Goal: Complete application form

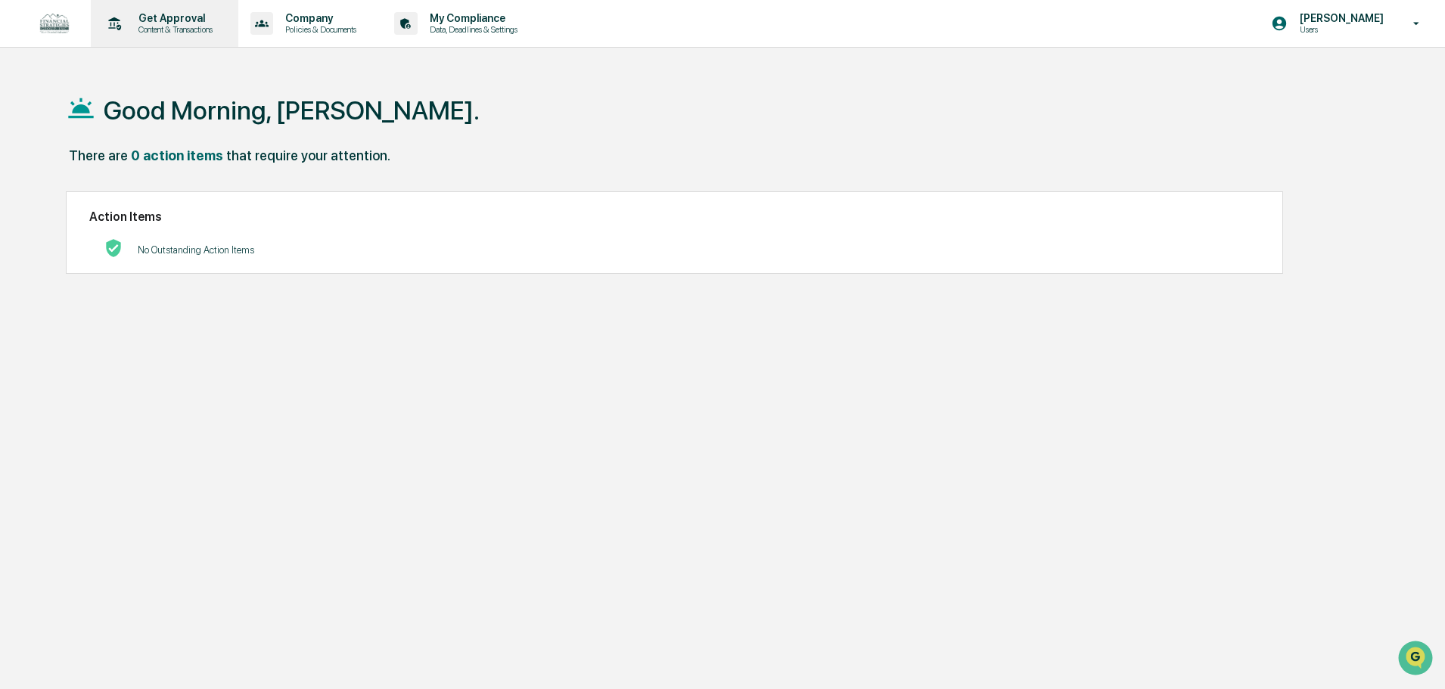
click at [183, 17] on p "Get Approval" at bounding box center [173, 18] width 94 height 12
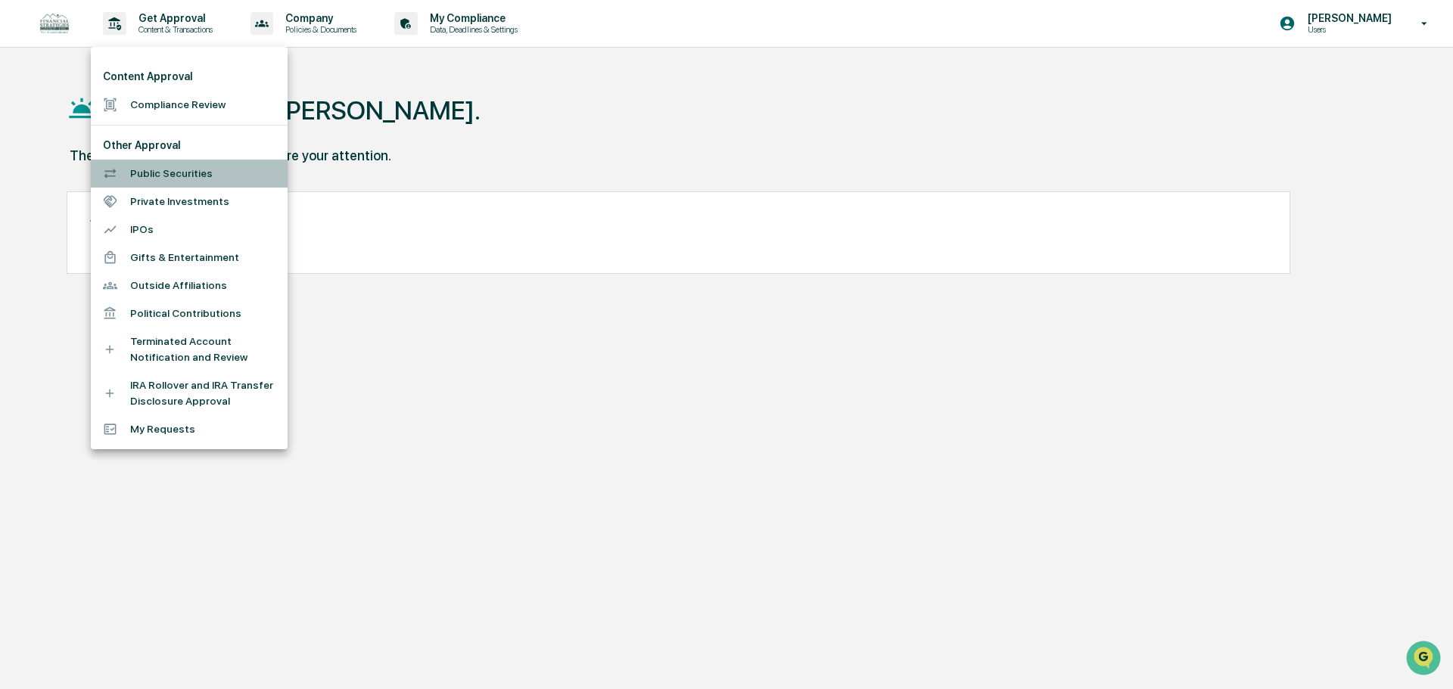
click at [195, 169] on li "Public Securities" at bounding box center [189, 174] width 197 height 28
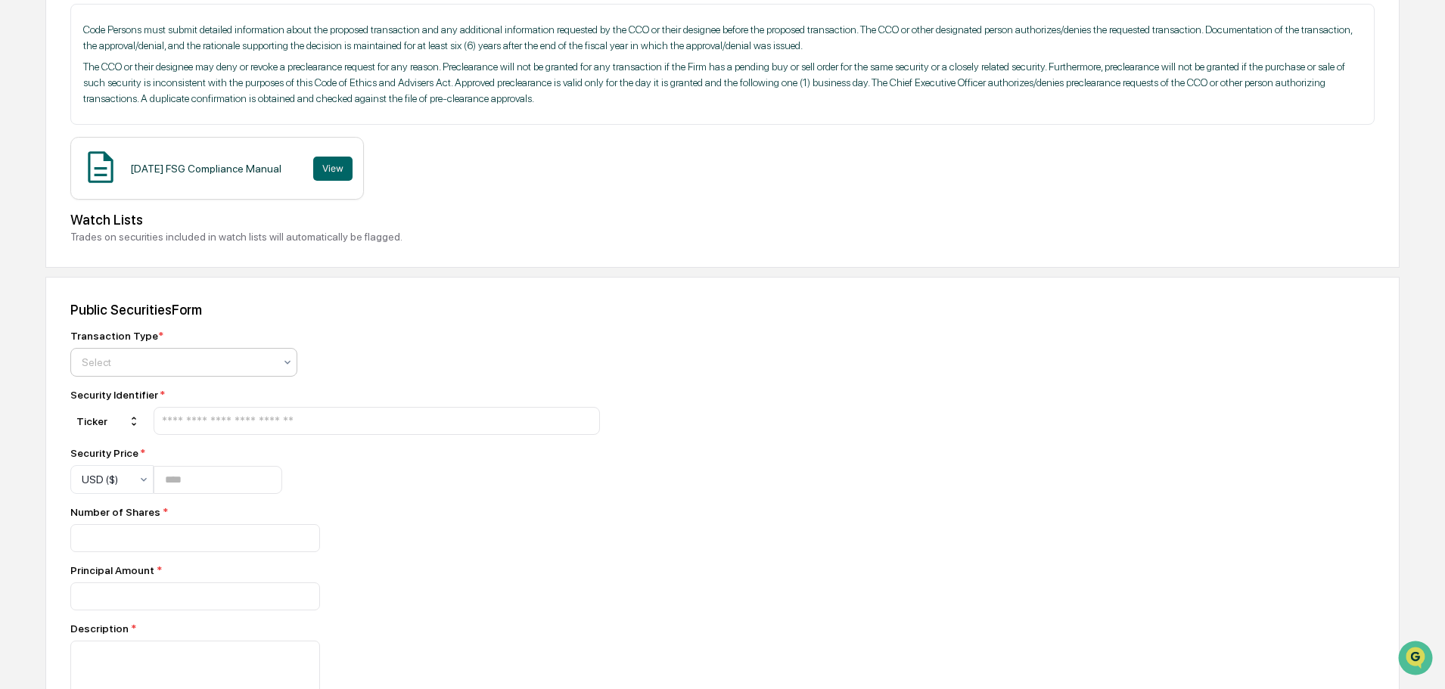
scroll to position [303, 0]
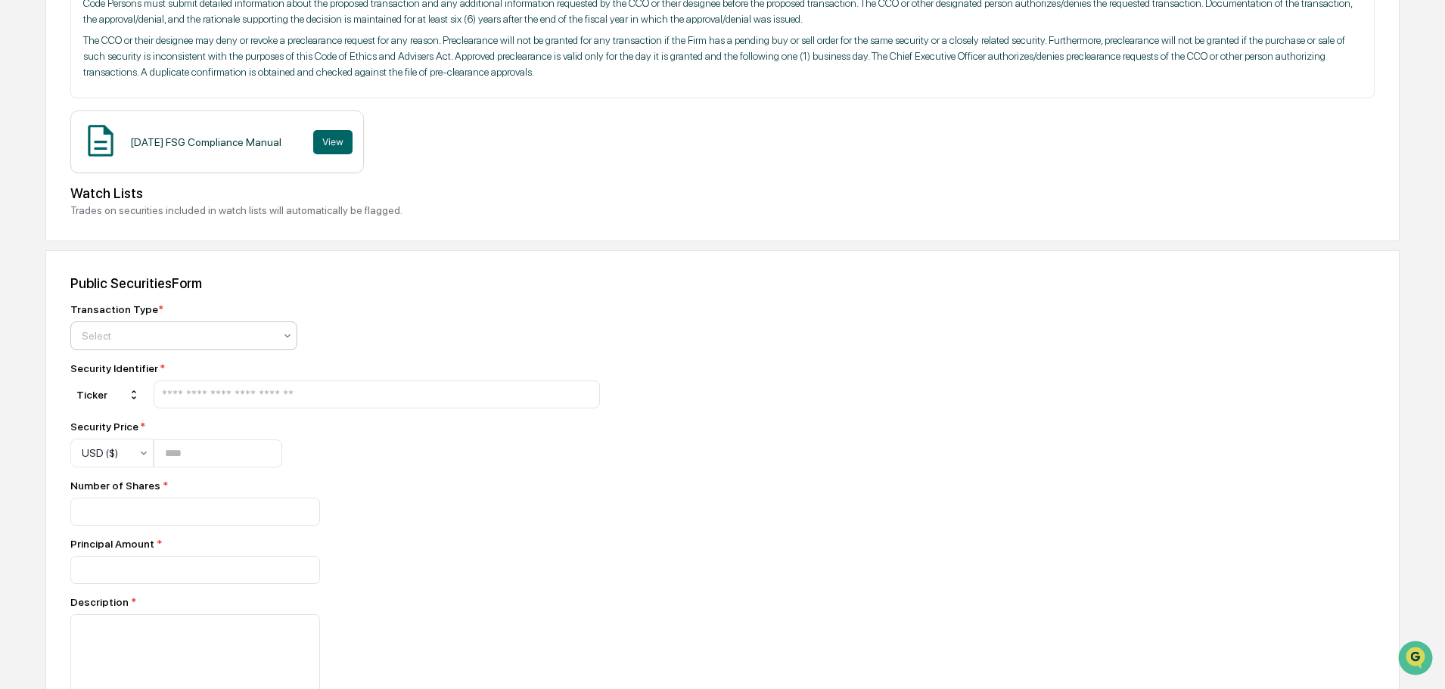
click at [188, 347] on div "Select" at bounding box center [183, 336] width 227 height 29
click at [424, 307] on div "Transaction Type *" at bounding box center [335, 309] width 530 height 12
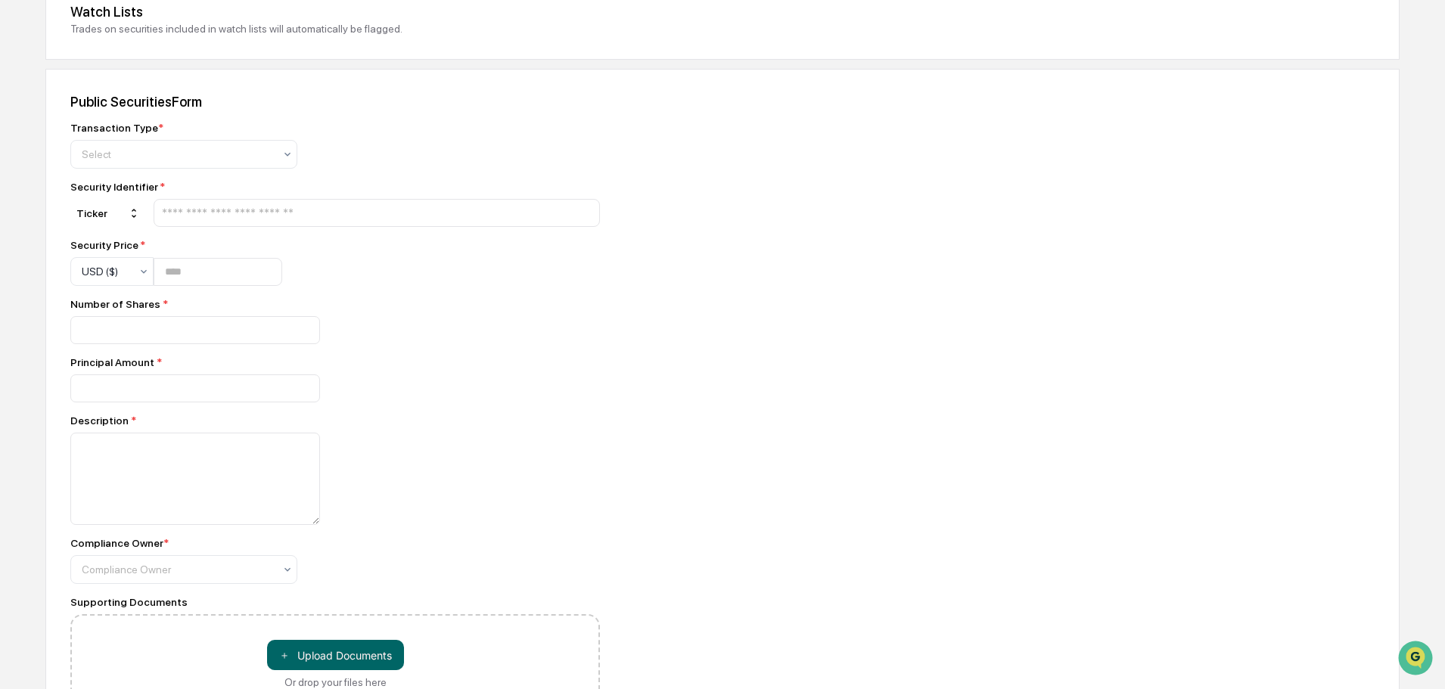
scroll to position [579, 0]
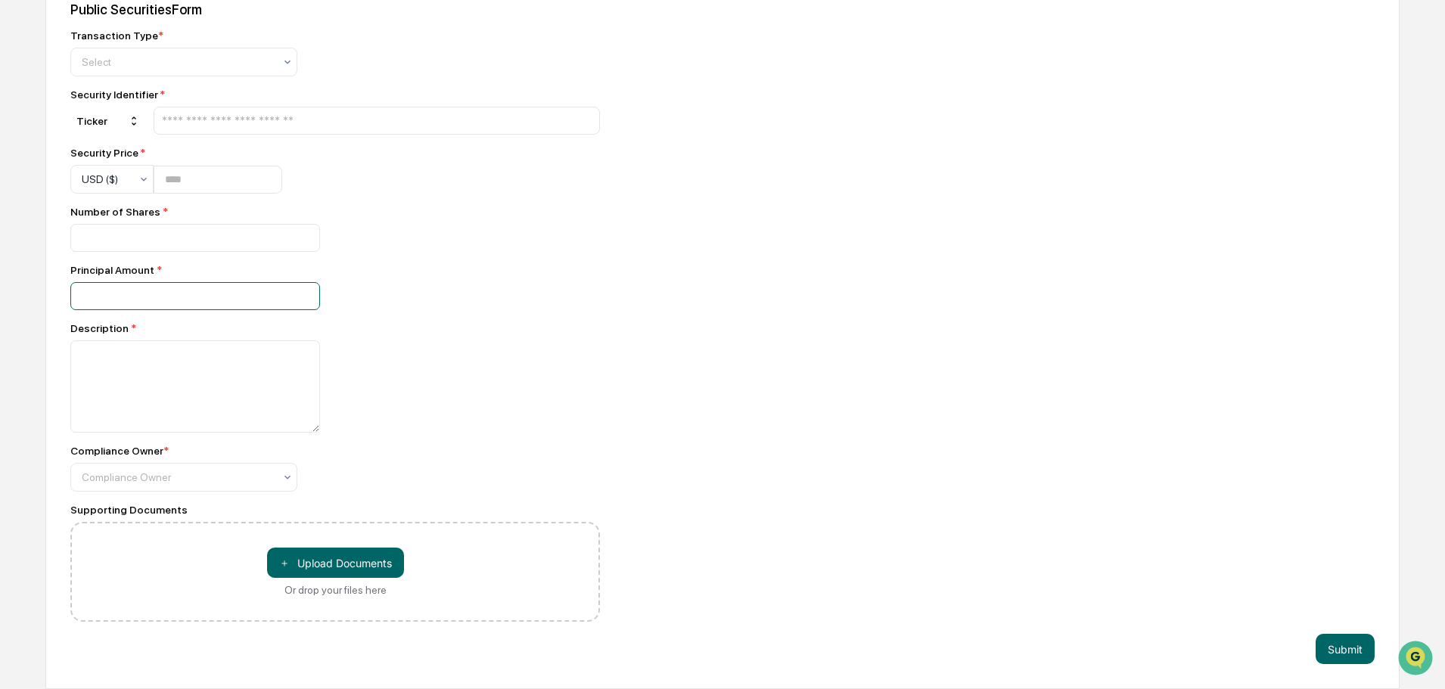
click at [294, 299] on input "number" at bounding box center [195, 296] width 250 height 28
click at [298, 292] on input "*" at bounding box center [195, 296] width 250 height 28
click at [303, 303] on input "*" at bounding box center [195, 296] width 250 height 28
click at [298, 300] on input "*" at bounding box center [195, 296] width 250 height 28
type input "**"
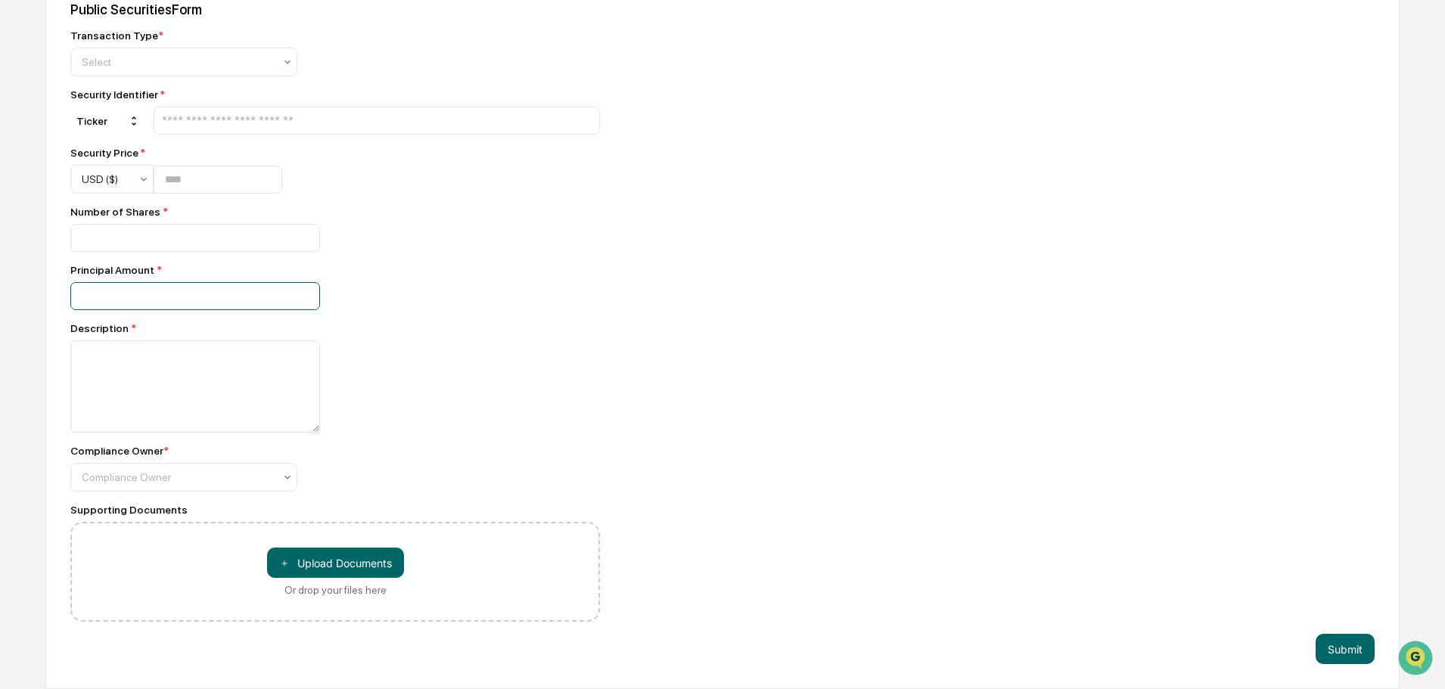
click at [301, 300] on input "**" at bounding box center [195, 296] width 250 height 28
drag, startPoint x: 216, startPoint y: 301, endPoint x: 45, endPoint y: 297, distance: 171.1
click at [53, 297] on div "Public Securities Form Transaction Type * Select Security Identifier * Ticker S…" at bounding box center [722, 333] width 1355 height 713
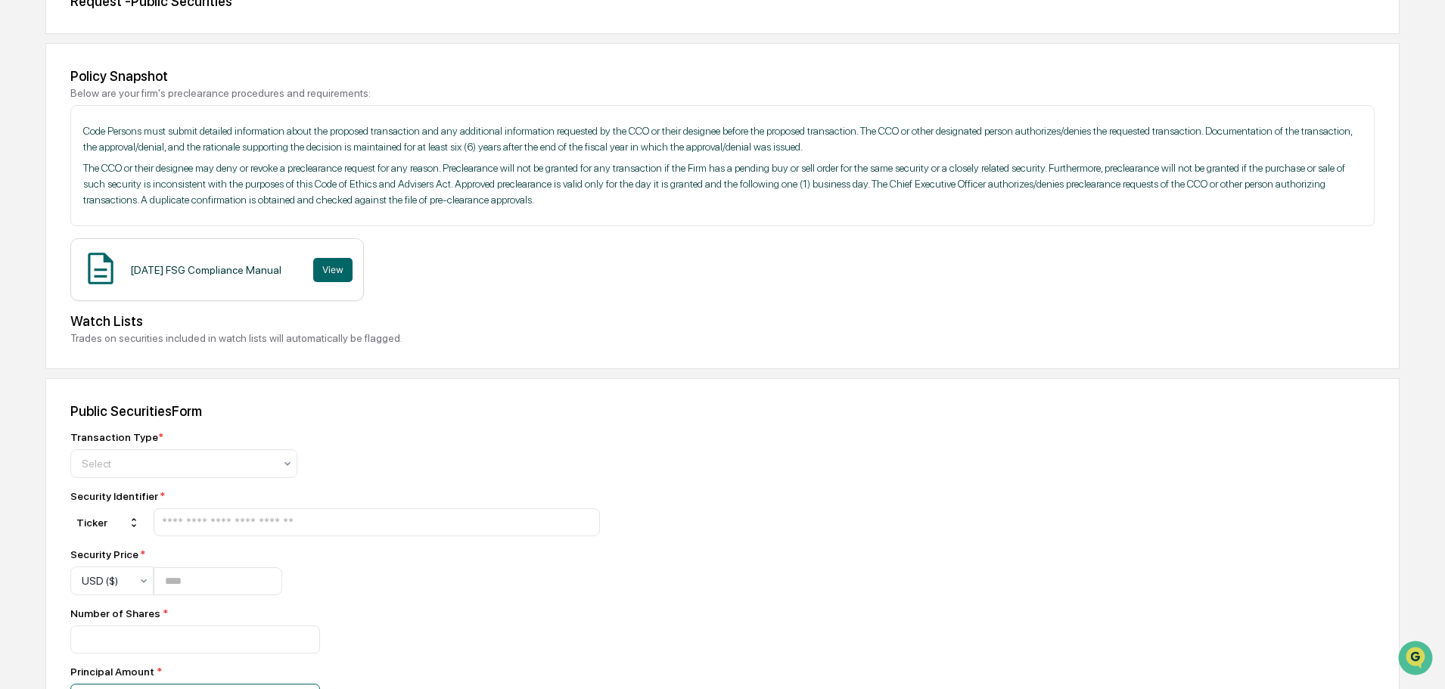
scroll to position [0, 0]
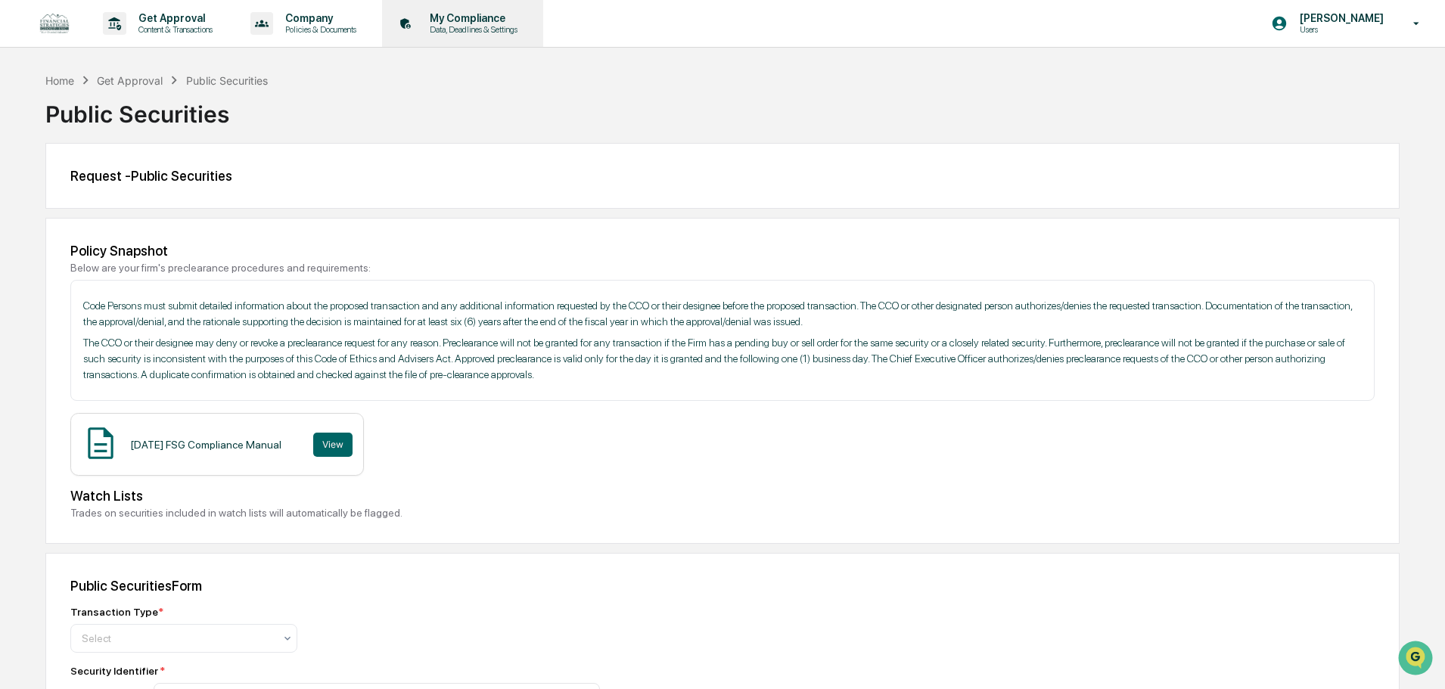
click at [456, 11] on div "My Compliance Data, Deadlines & Settings" at bounding box center [461, 23] width 146 height 47
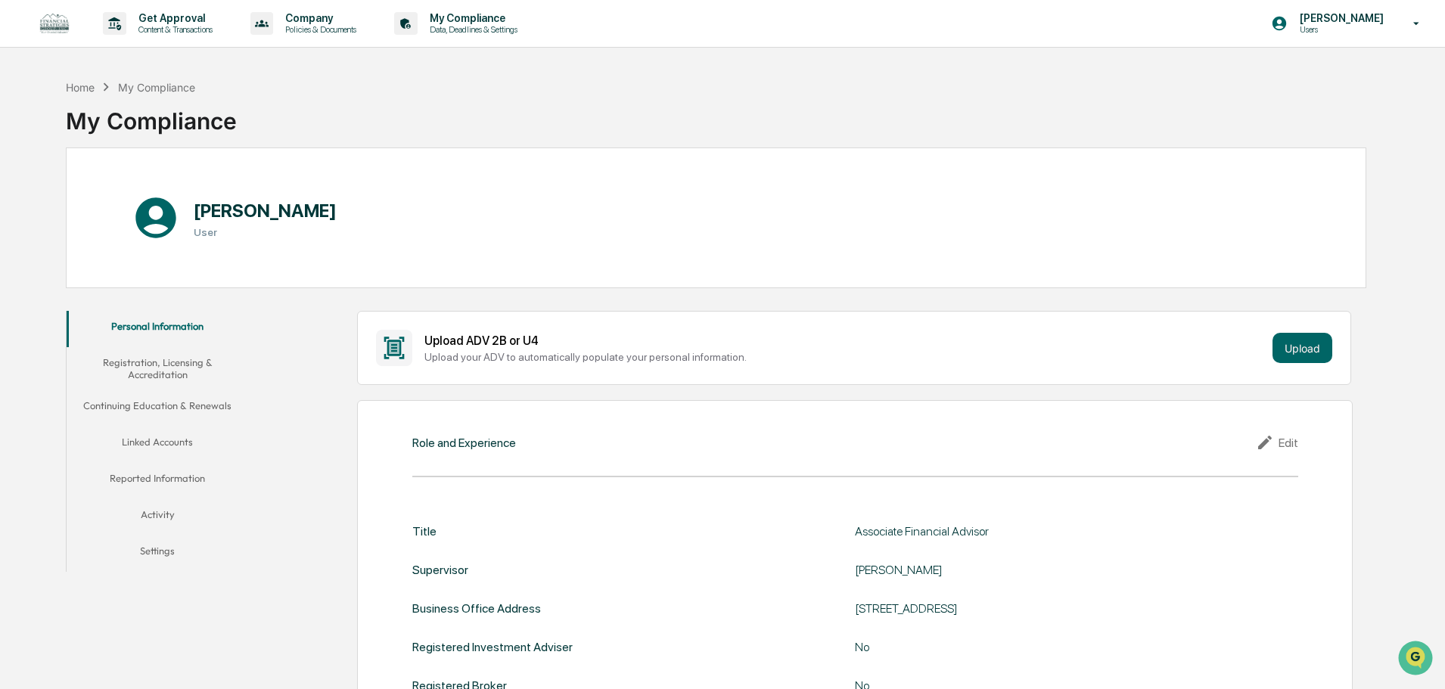
click at [169, 509] on button "Activity" at bounding box center [158, 517] width 182 height 36
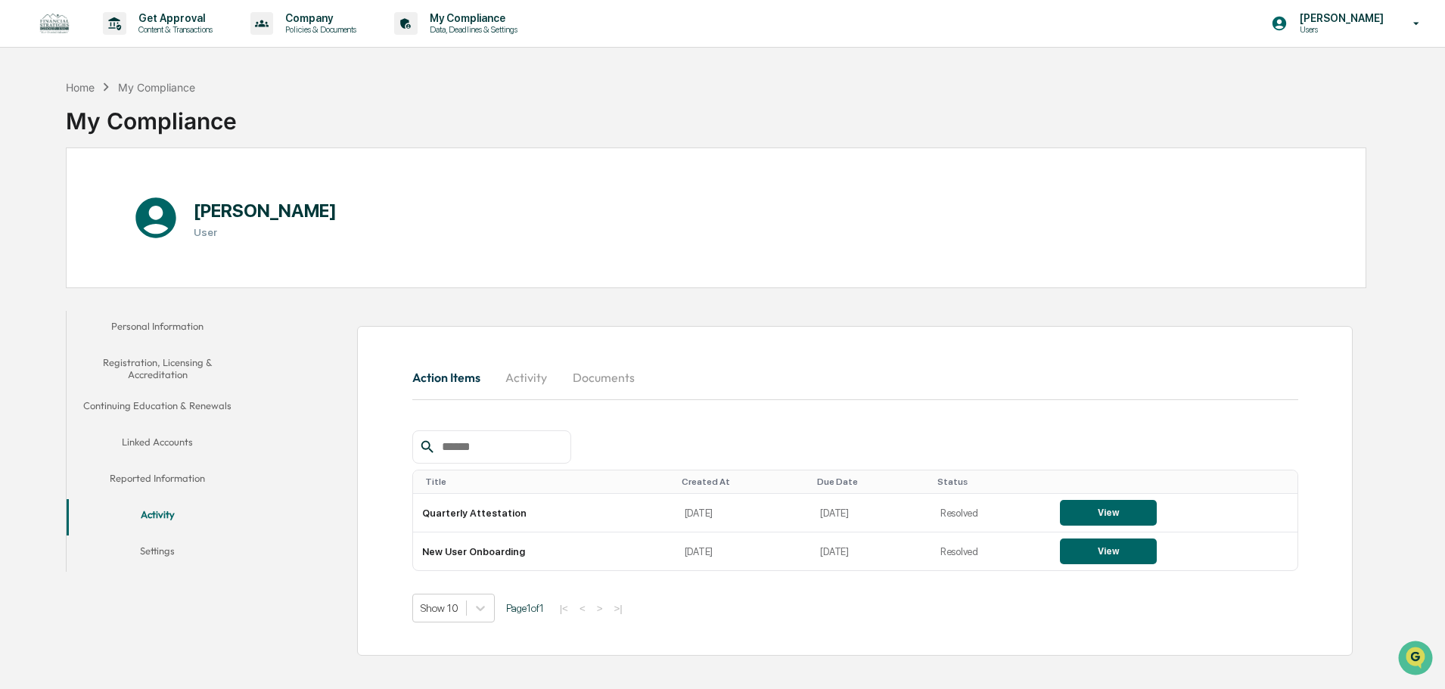
click at [176, 435] on button "Linked Accounts" at bounding box center [158, 445] width 182 height 36
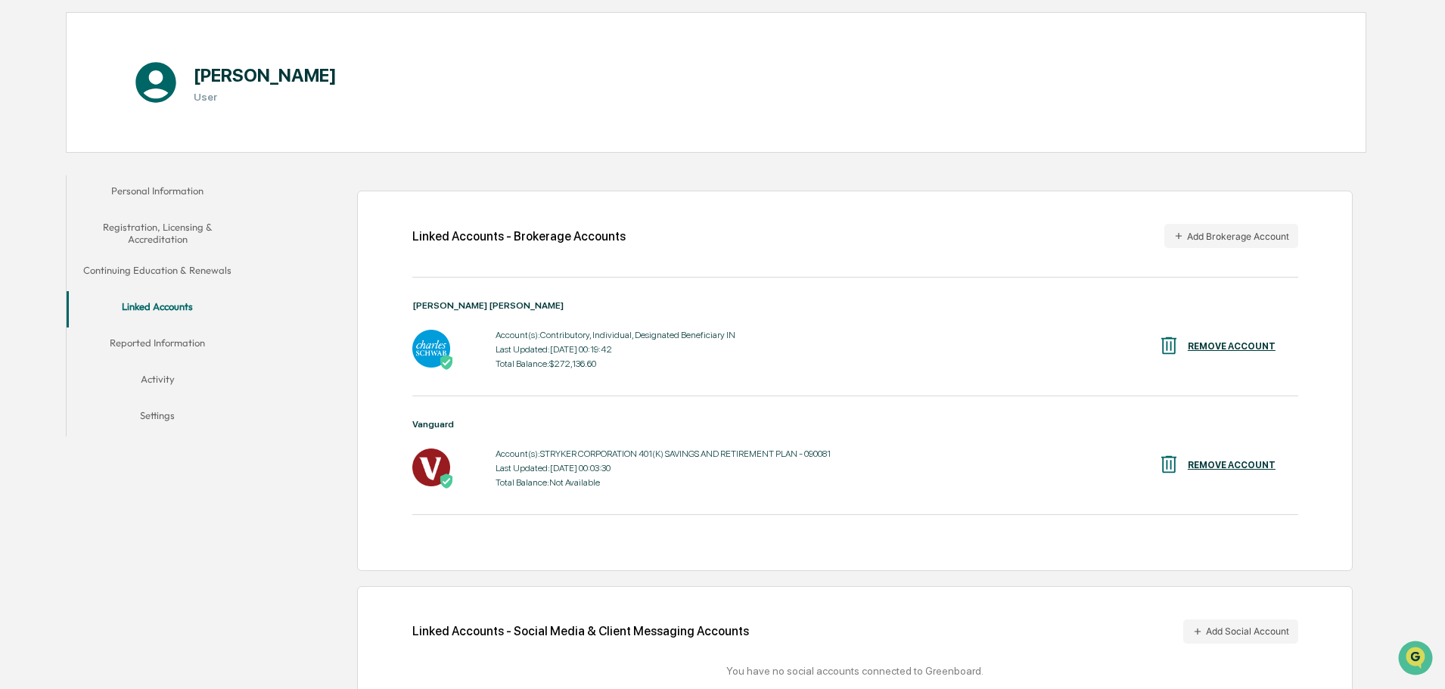
scroll to position [151, 0]
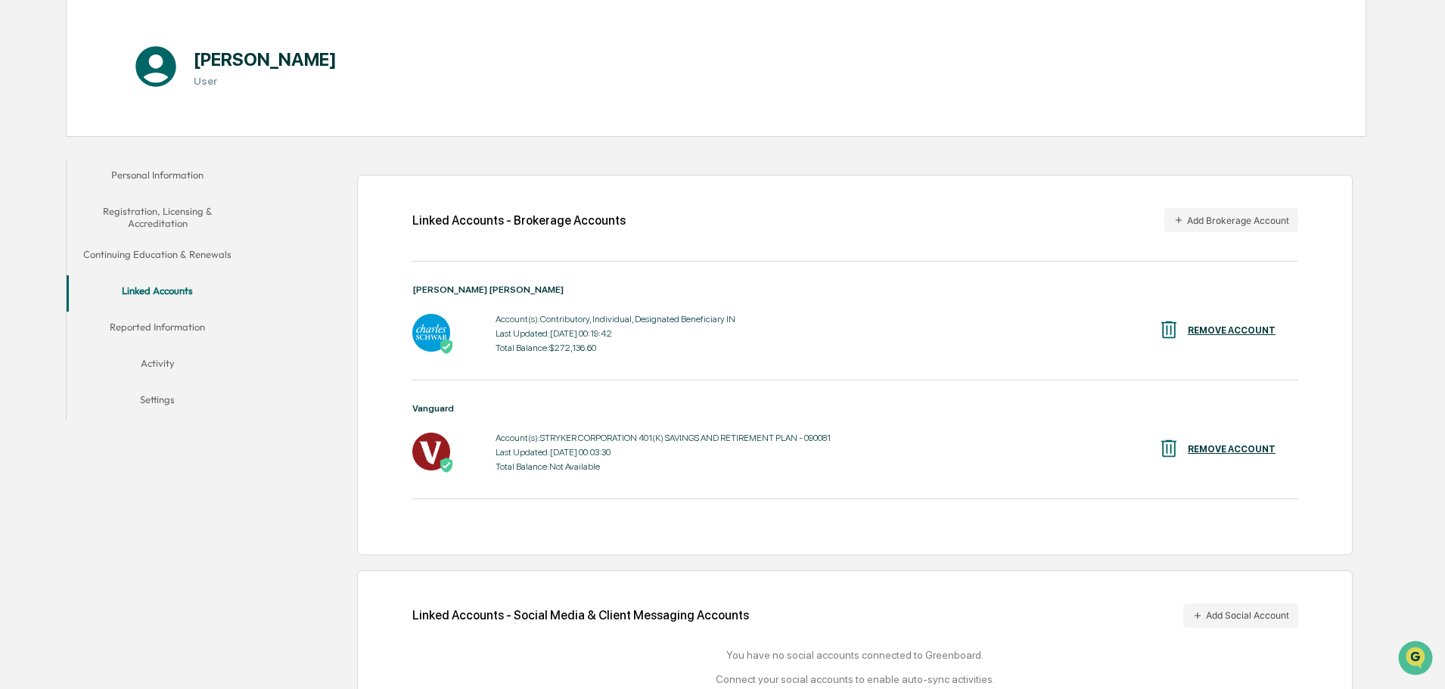
click at [576, 328] on div "Last Updated: [DATE] 00:19:42" at bounding box center [616, 333] width 240 height 11
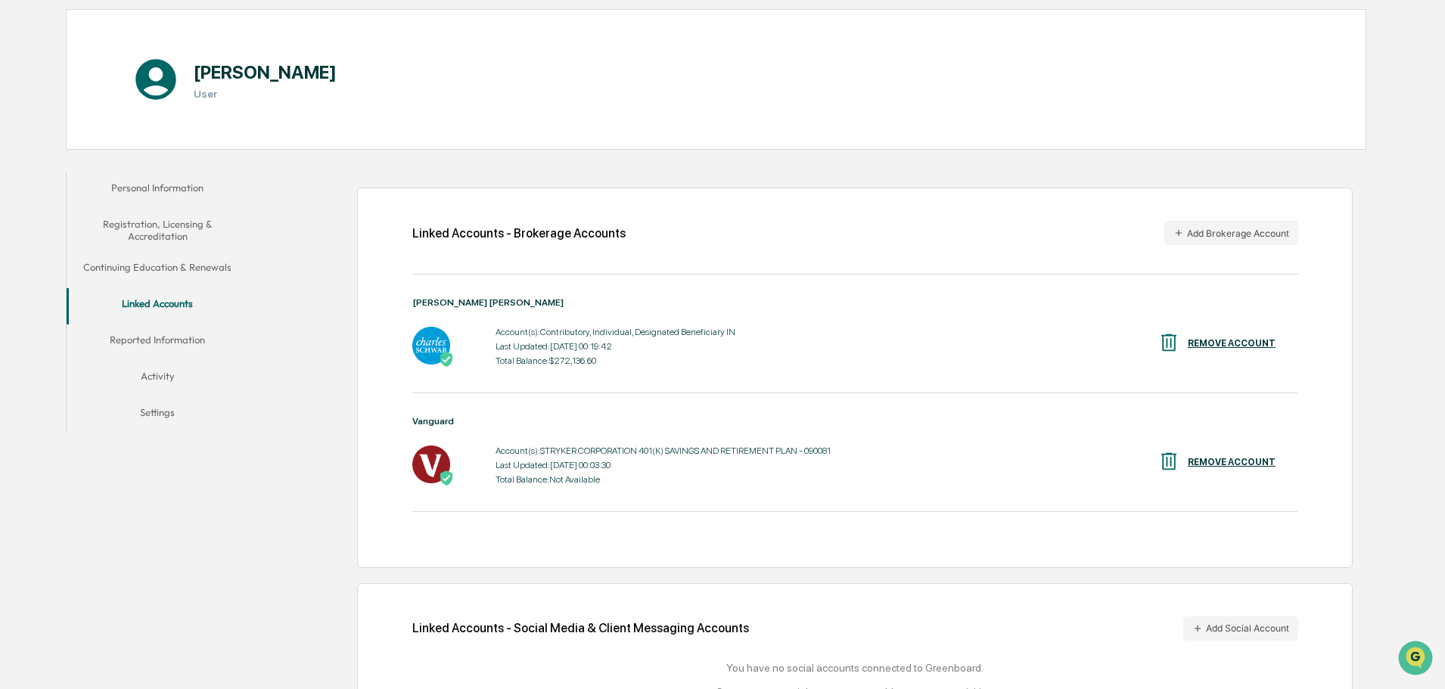
scroll to position [0, 0]
